Goal: Information Seeking & Learning: Learn about a topic

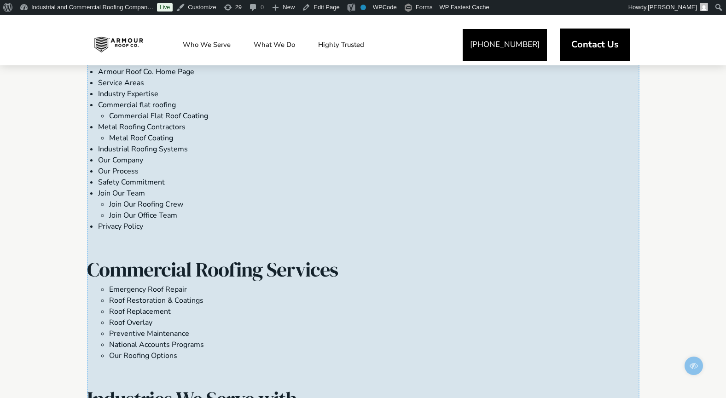
scroll to position [162, 0]
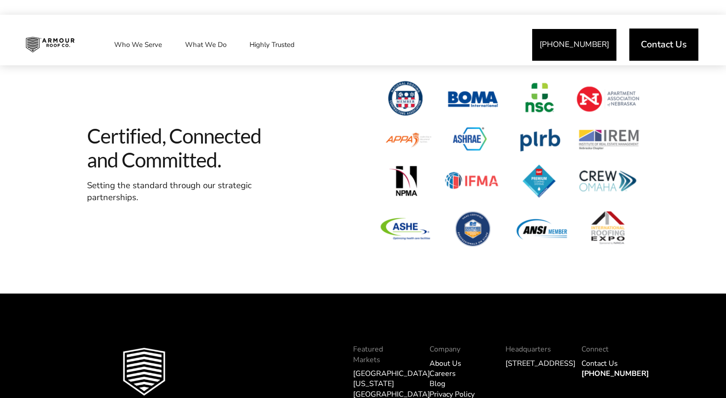
scroll to position [2872, 0]
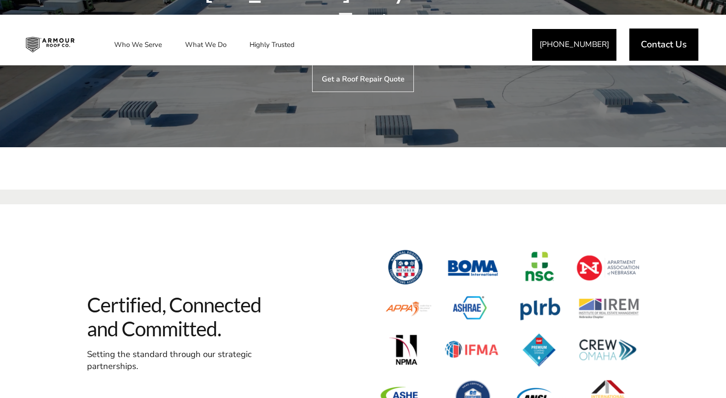
scroll to position [2905, 0]
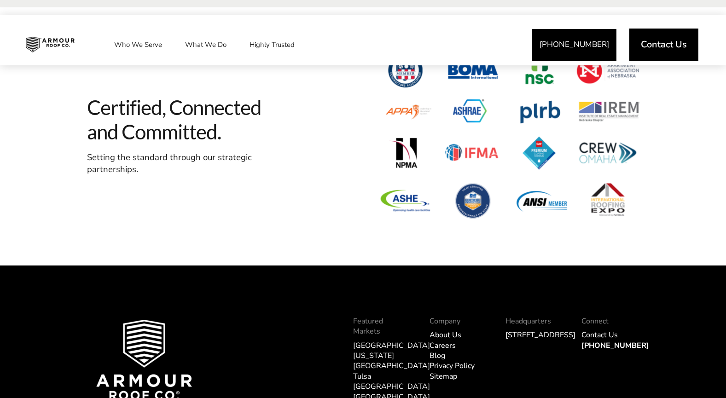
scroll to position [4097, 0]
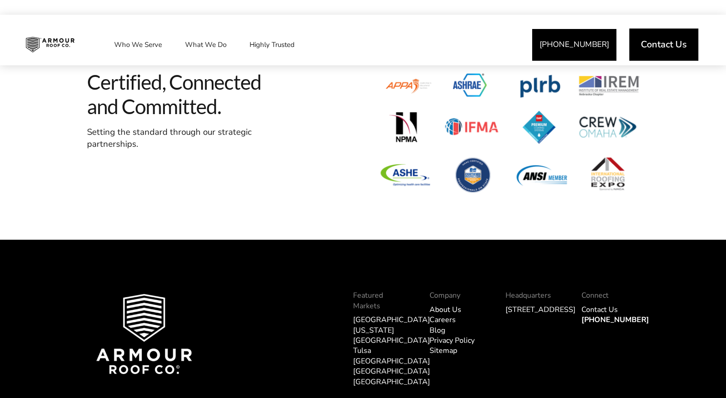
scroll to position [4031, 0]
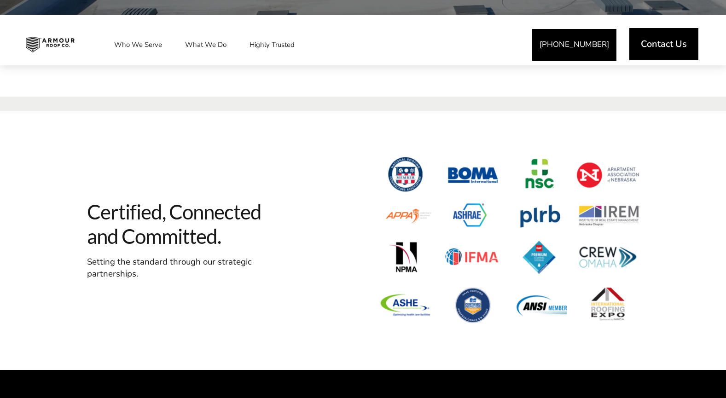
scroll to position [4181, 0]
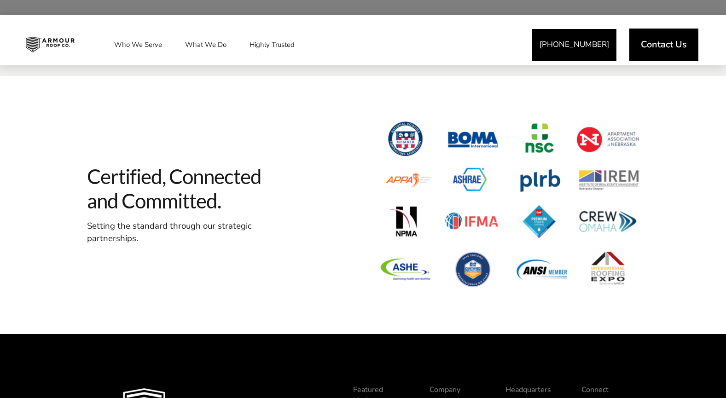
scroll to position [4181, 0]
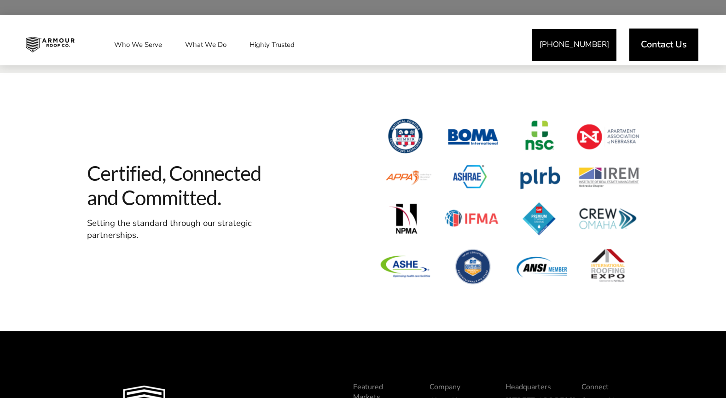
scroll to position [3262, 0]
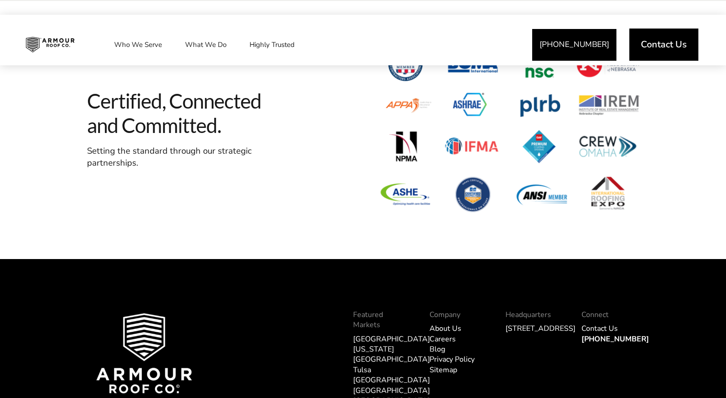
scroll to position [3189, 0]
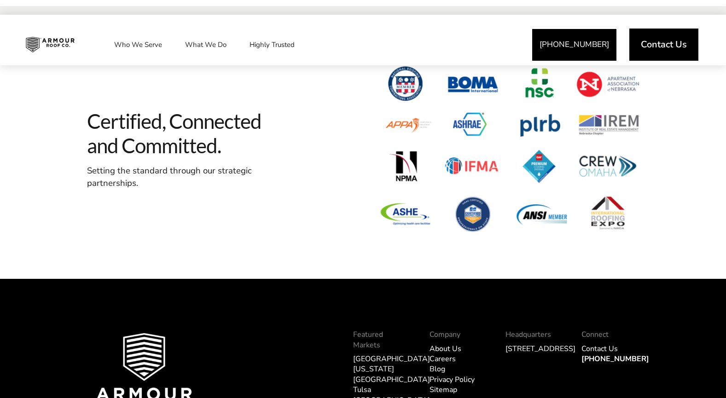
scroll to position [2855, 0]
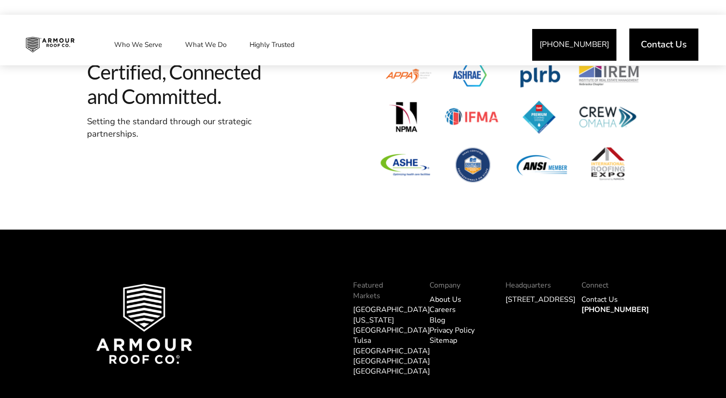
scroll to position [2842, 0]
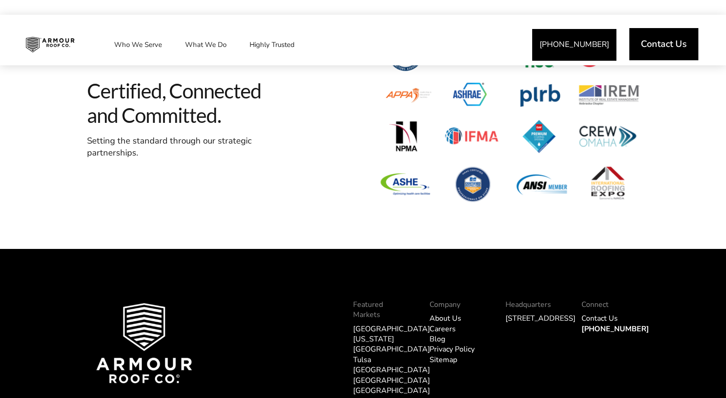
scroll to position [4053, 0]
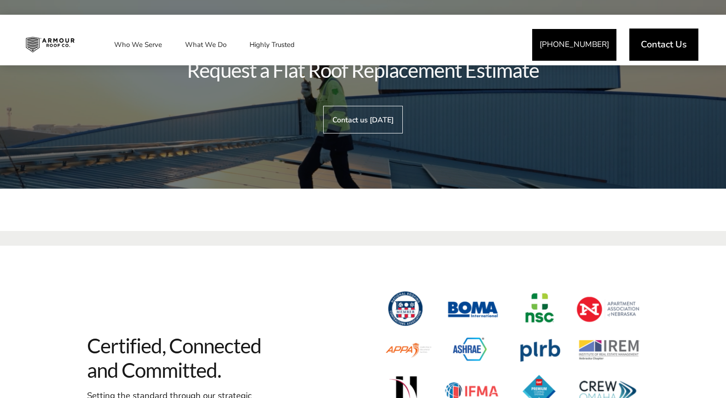
scroll to position [3965, 0]
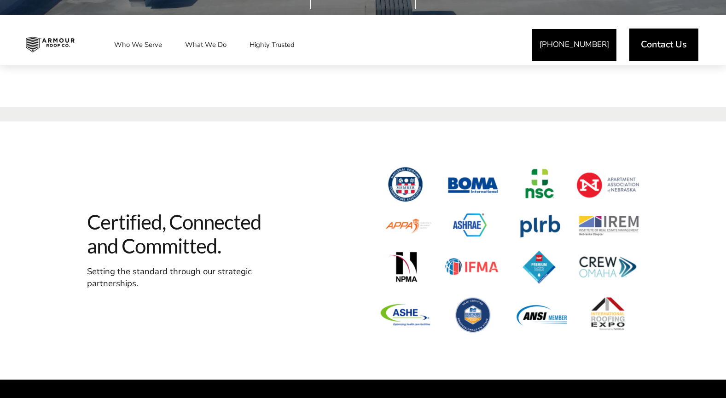
scroll to position [3821, 0]
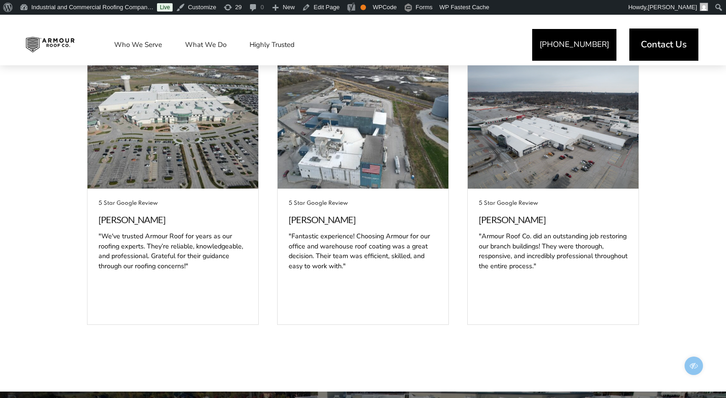
scroll to position [3884, 0]
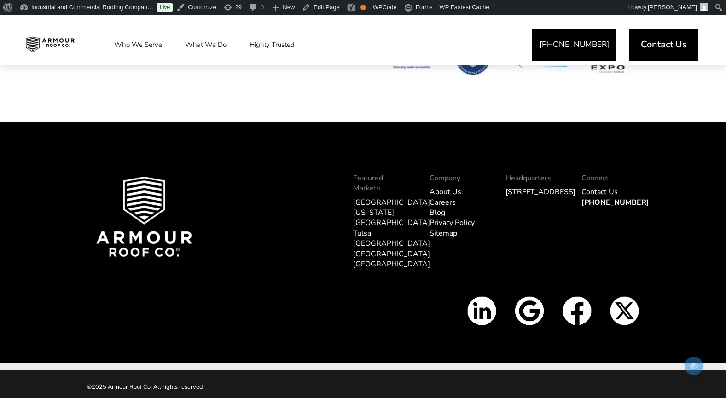
click at [366, 198] on link "[GEOGRAPHIC_DATA]" at bounding box center [391, 203] width 77 height 10
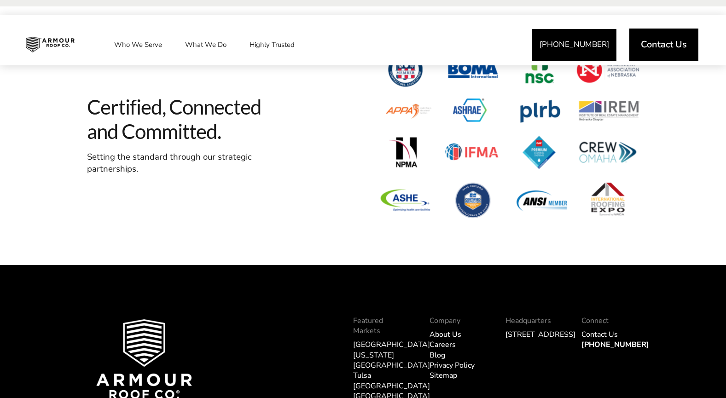
scroll to position [3154, 0]
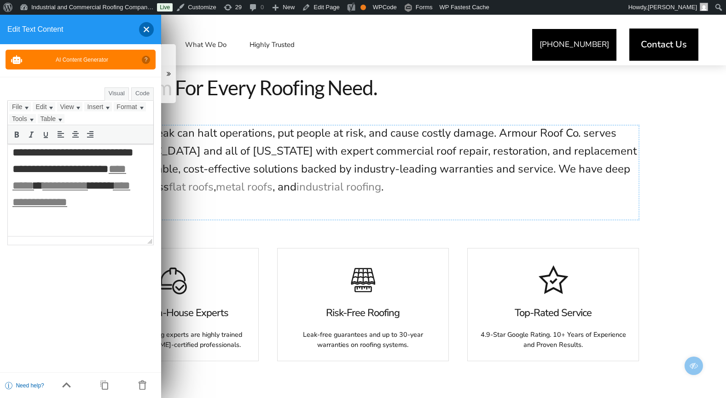
scroll to position [206, 0]
click at [118, 186] on link "**********" at bounding box center [71, 194] width 118 height 28
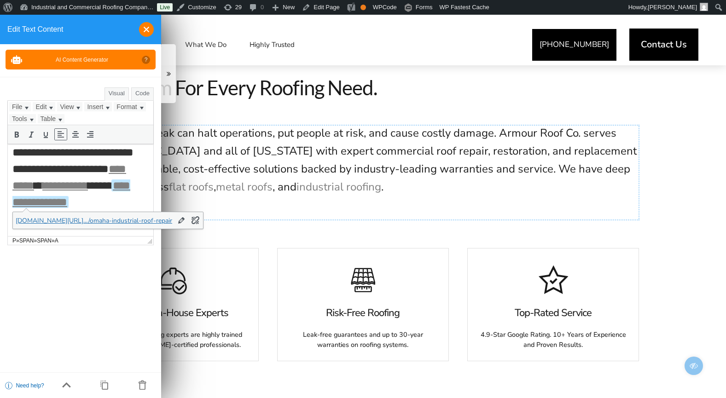
click at [146, 27] on div at bounding box center [143, 29] width 22 height 15
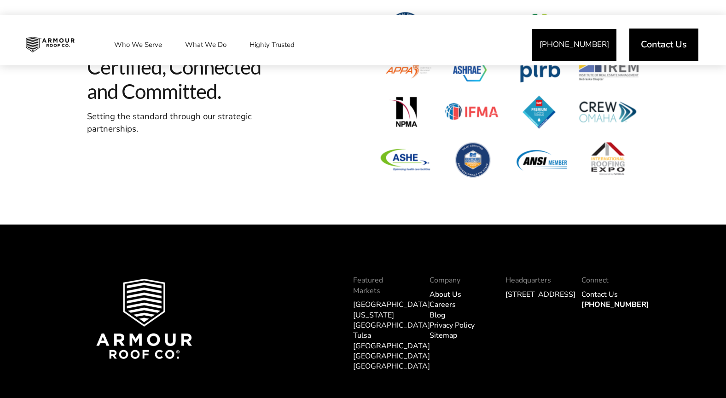
scroll to position [3155, 0]
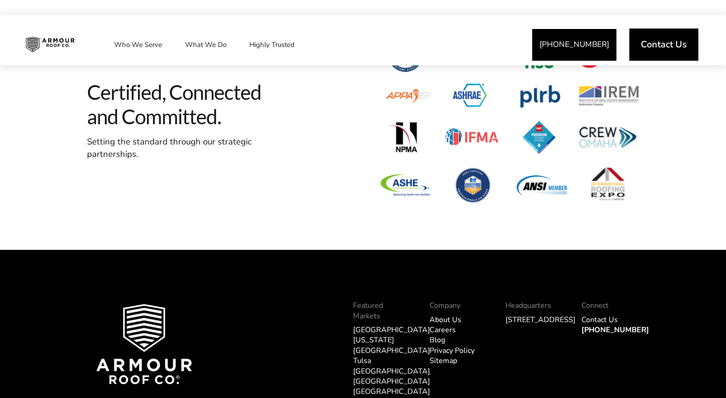
scroll to position [2857, 0]
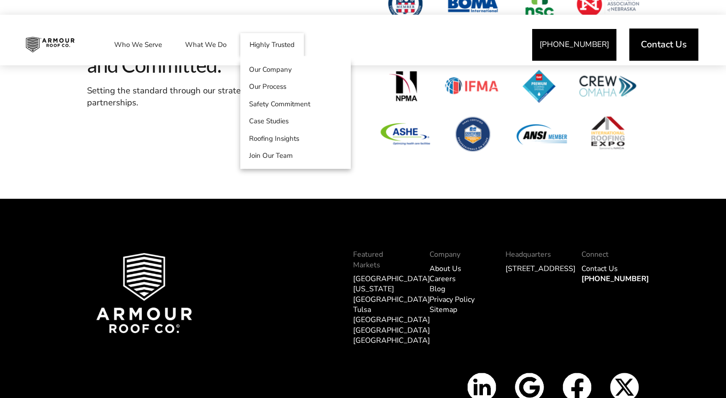
scroll to position [2780, 0]
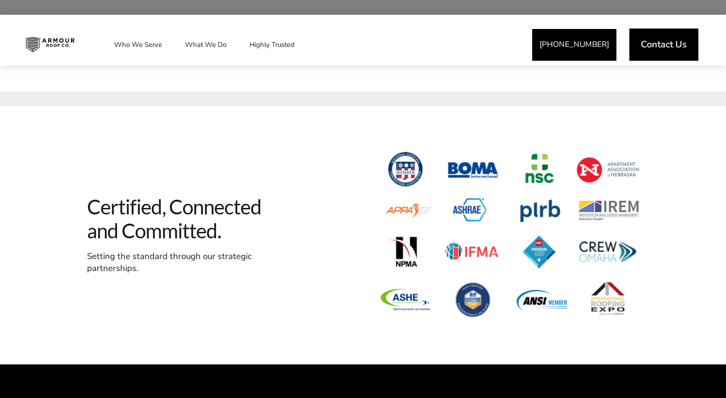
scroll to position [3866, 0]
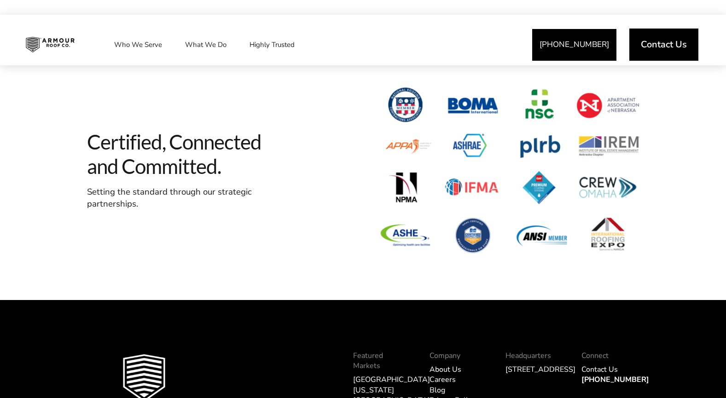
scroll to position [3841, 0]
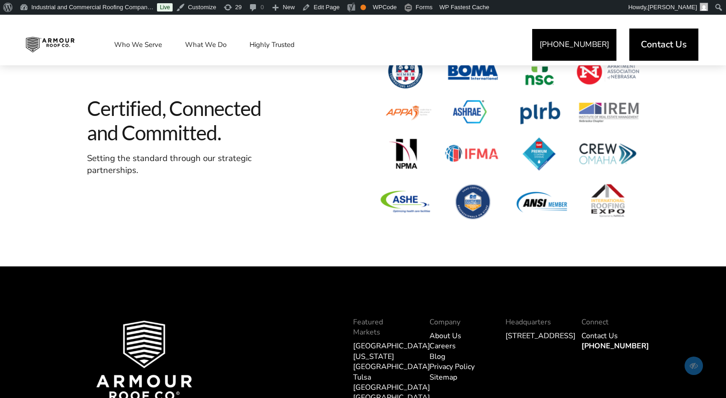
scroll to position [3183, 0]
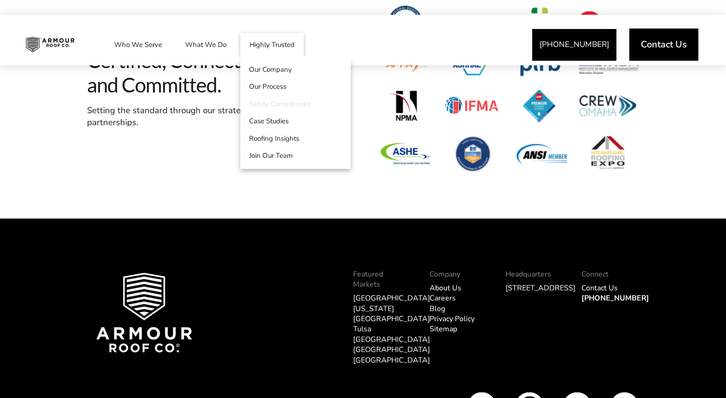
scroll to position [3149, 0]
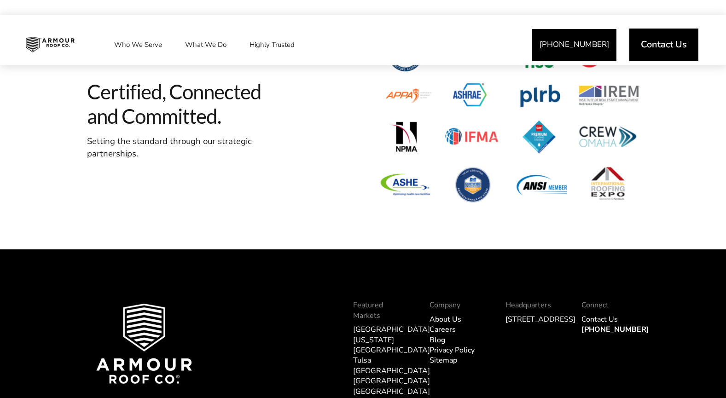
scroll to position [3180, 0]
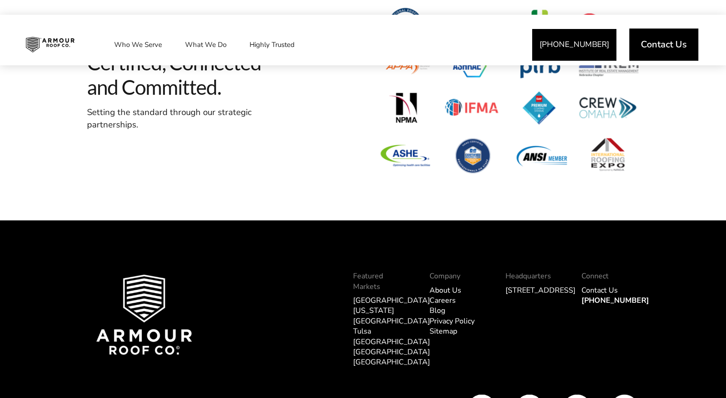
scroll to position [2792, 0]
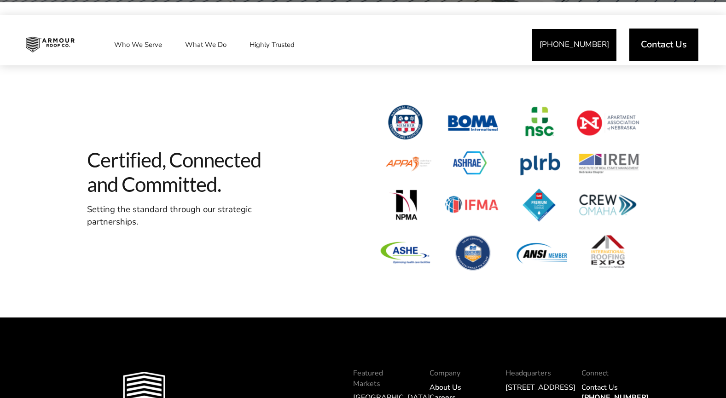
scroll to position [2901, 0]
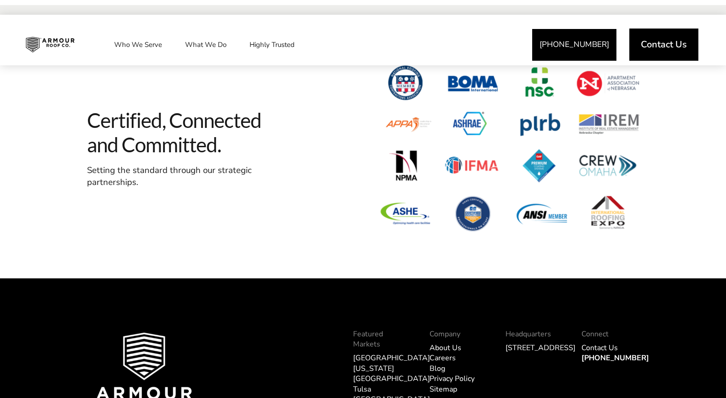
scroll to position [3810, 0]
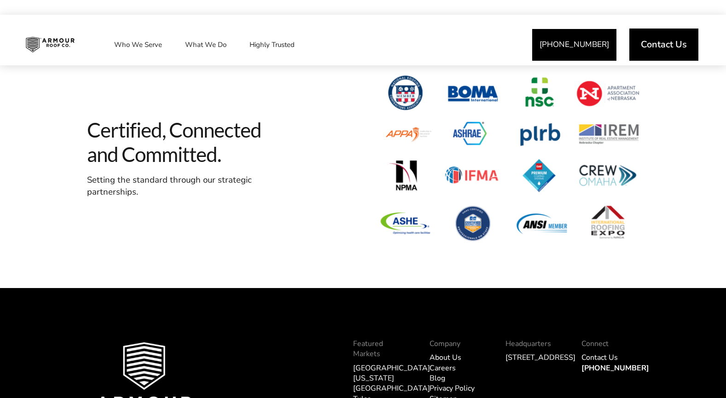
scroll to position [3757, 0]
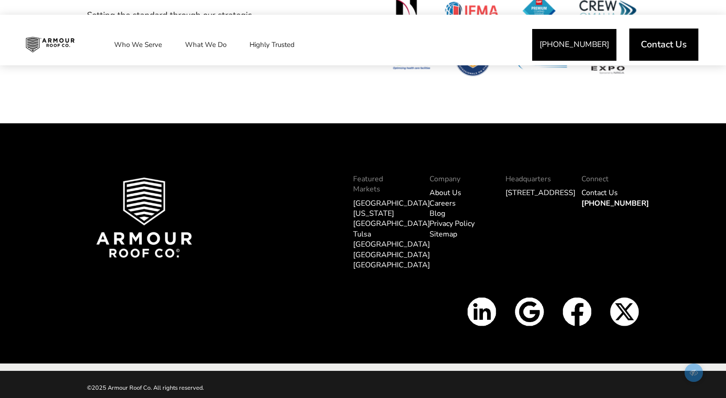
scroll to position [3359, 0]
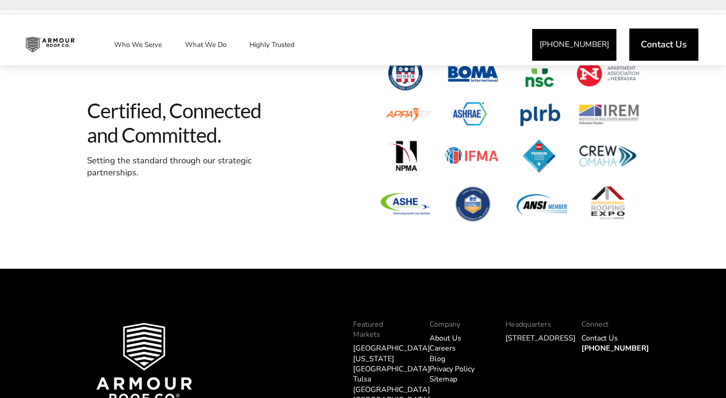
scroll to position [3796, 0]
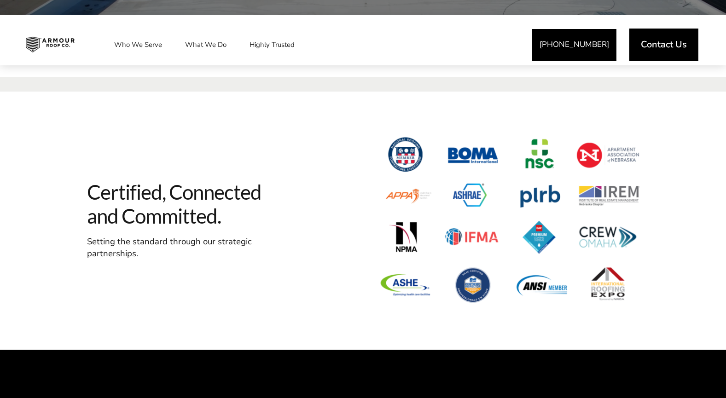
scroll to position [3857, 0]
